Goal: Use online tool/utility

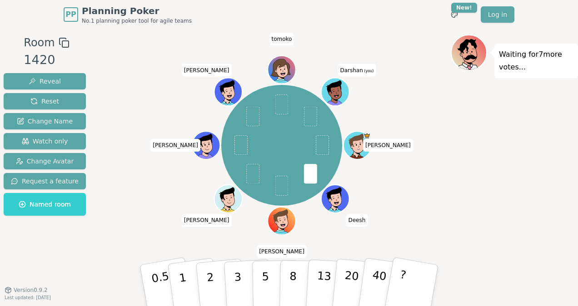
click at [456, 216] on div "Waiting for 7 more votes..." at bounding box center [514, 160] width 127 height 250
click at [240, 277] on p "3" at bounding box center [239, 287] width 10 height 50
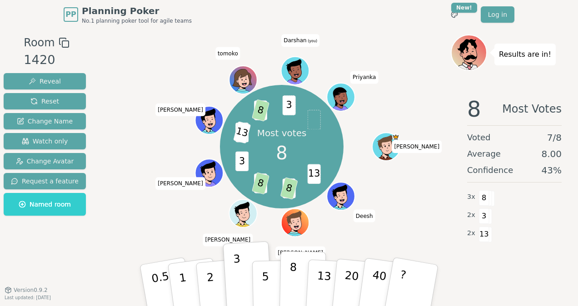
click at [304, 274] on button "8" at bounding box center [303, 285] width 47 height 69
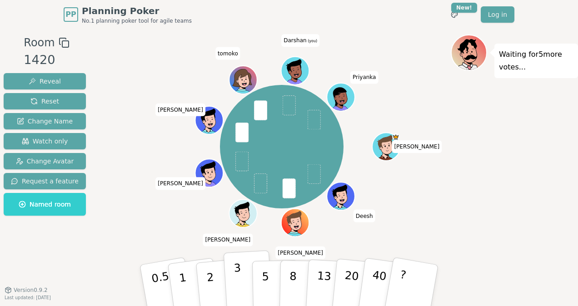
click at [235, 274] on p "3" at bounding box center [239, 287] width 10 height 50
click at [148, 171] on div "[PERSON_NAME] [PERSON_NAME] [PERSON_NAME] [PERSON_NAME] (you) [PERSON_NAME]" at bounding box center [282, 147] width 338 height 192
click at [141, 211] on div "[PERSON_NAME] [PERSON_NAME] [PERSON_NAME] [PERSON_NAME] (you) [PERSON_NAME]" at bounding box center [282, 147] width 338 height 192
click at [232, 275] on button "3" at bounding box center [249, 286] width 50 height 71
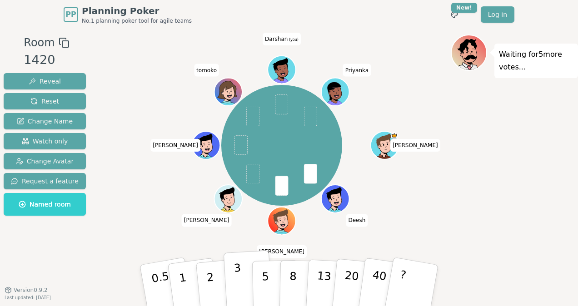
click at [240, 278] on button "3" at bounding box center [249, 286] width 50 height 71
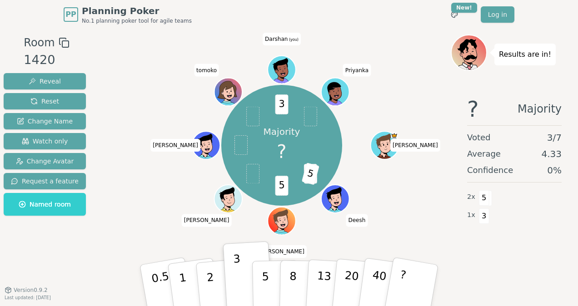
click at [406, 26] on div "PP Planning Poker No.1 planning poker tool for agile teams Toggle theme New! Lo…" at bounding box center [289, 14] width 451 height 29
click at [263, 284] on p "5" at bounding box center [266, 285] width 8 height 49
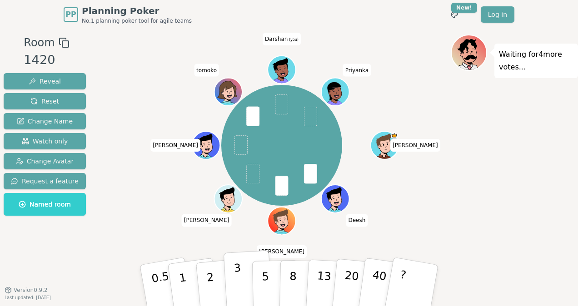
click at [238, 280] on p "3" at bounding box center [239, 287] width 10 height 50
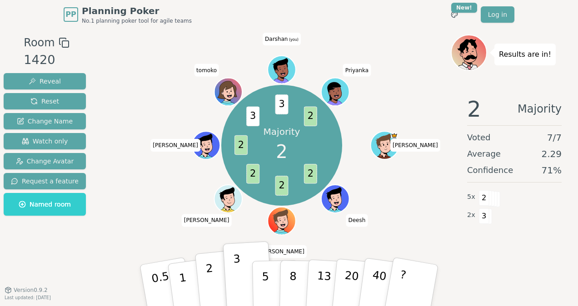
click at [214, 276] on button "2" at bounding box center [221, 286] width 52 height 72
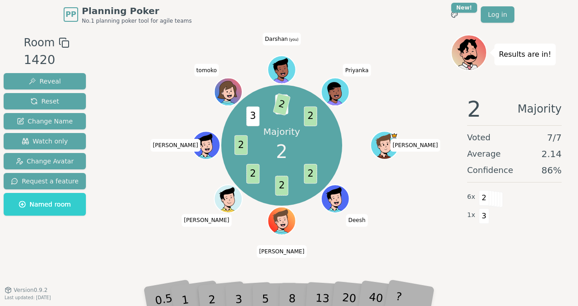
click at [141, 198] on div "Majority 2 2 2 2 2 3 3 2 2 [PERSON_NAME] [PERSON_NAME] [PERSON_NAME] [PERSON_NA…" at bounding box center [282, 145] width 338 height 189
